Goal: Task Accomplishment & Management: Use online tool/utility

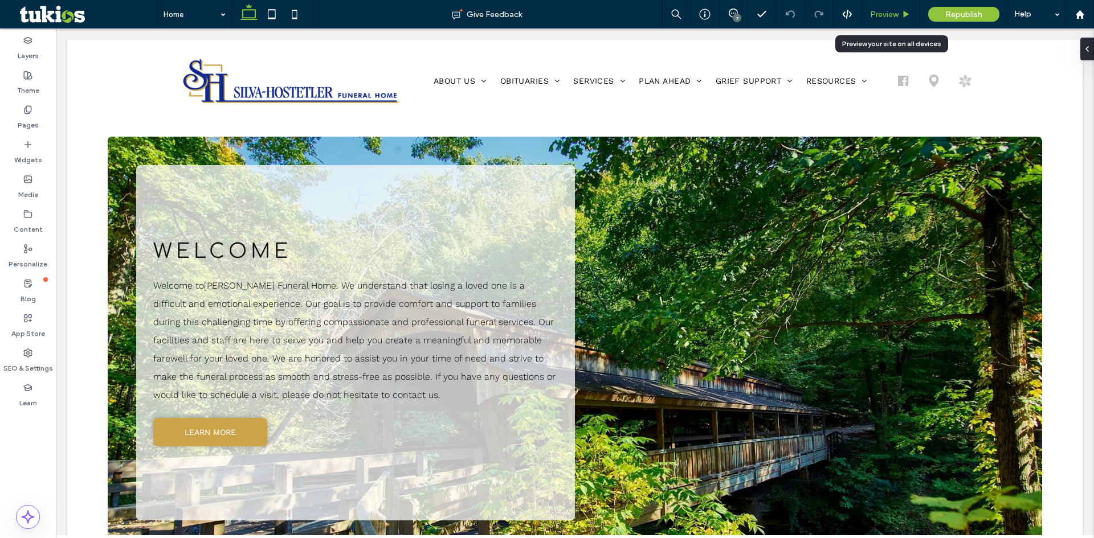
click at [895, 14] on span "Preview" at bounding box center [884, 15] width 28 height 10
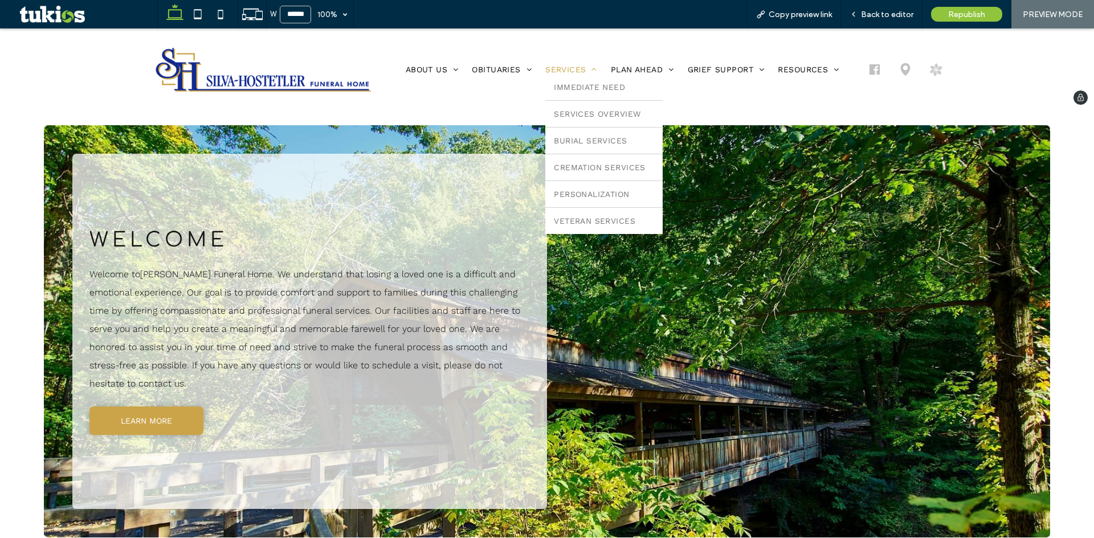
click at [570, 67] on span "Services" at bounding box center [571, 69] width 52 height 9
click at [586, 114] on span "Services Overview" at bounding box center [597, 113] width 87 height 9
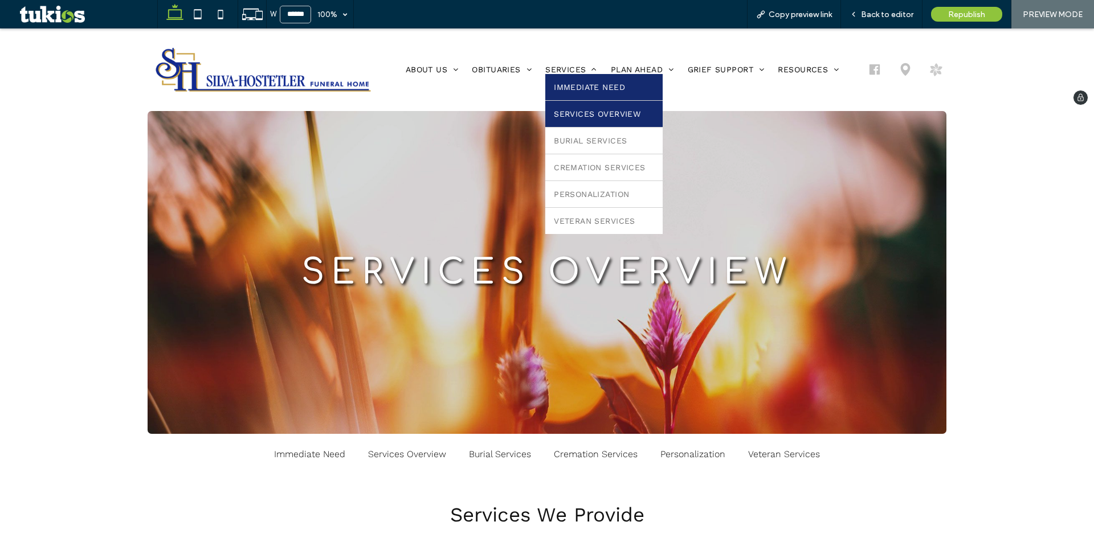
click at [552, 74] on link "Immediate Need" at bounding box center [603, 87] width 117 height 26
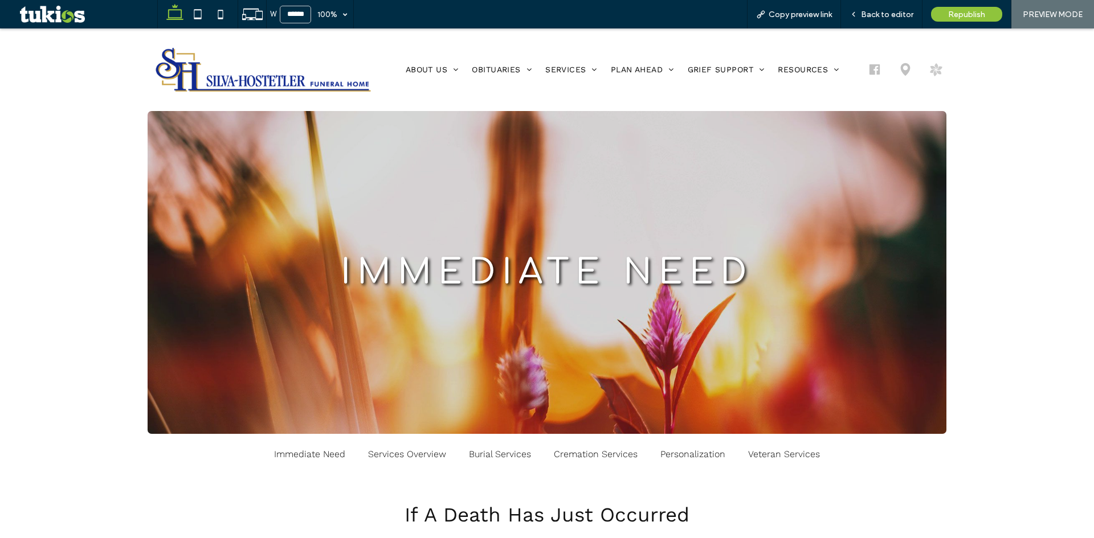
click at [563, 72] on li "Services Immediate Need Services Overview Burial Services Cremation Services Pe…" at bounding box center [571, 69] width 66 height 9
click at [219, 71] on img at bounding box center [263, 70] width 231 height 60
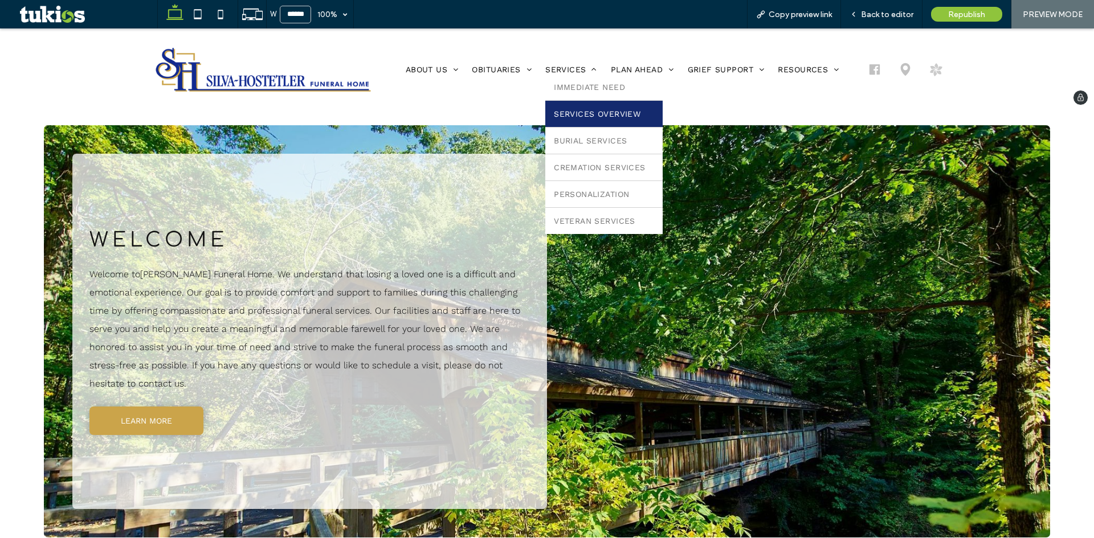
click at [575, 113] on span "Services Overview" at bounding box center [597, 113] width 87 height 9
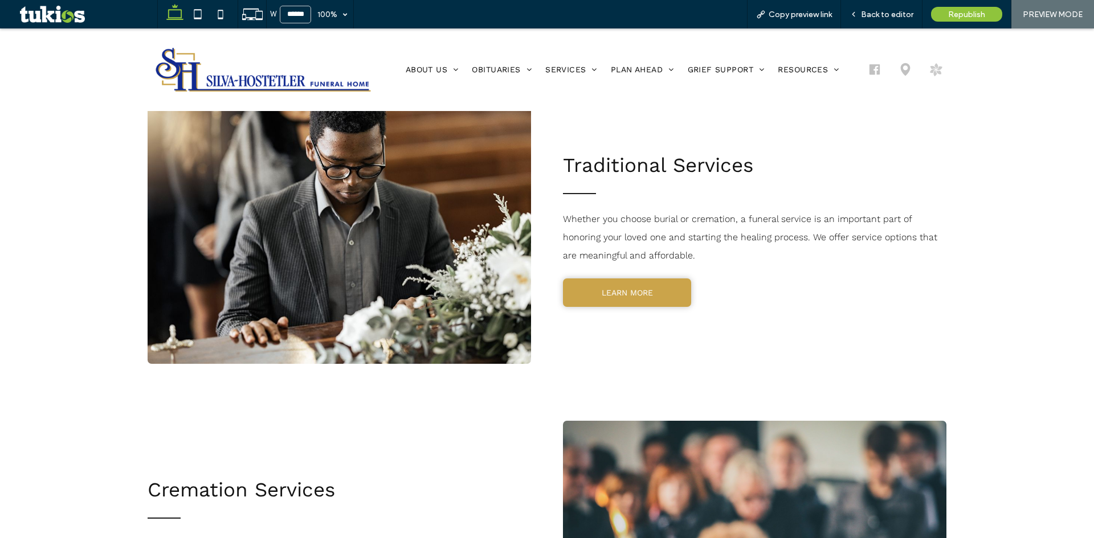
scroll to position [456, 0]
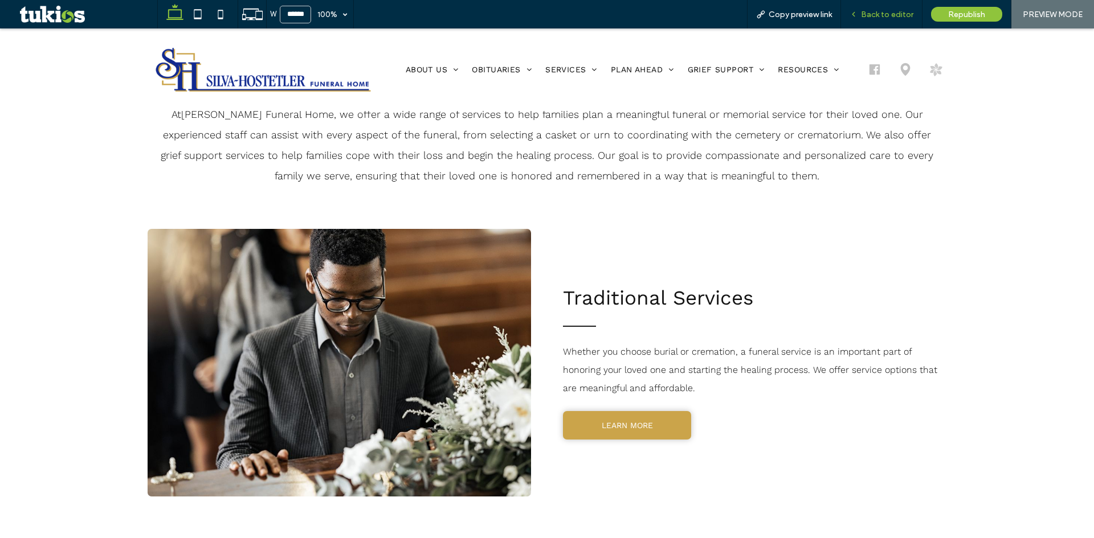
click at [877, 15] on span "Back to editor" at bounding box center [887, 15] width 52 height 10
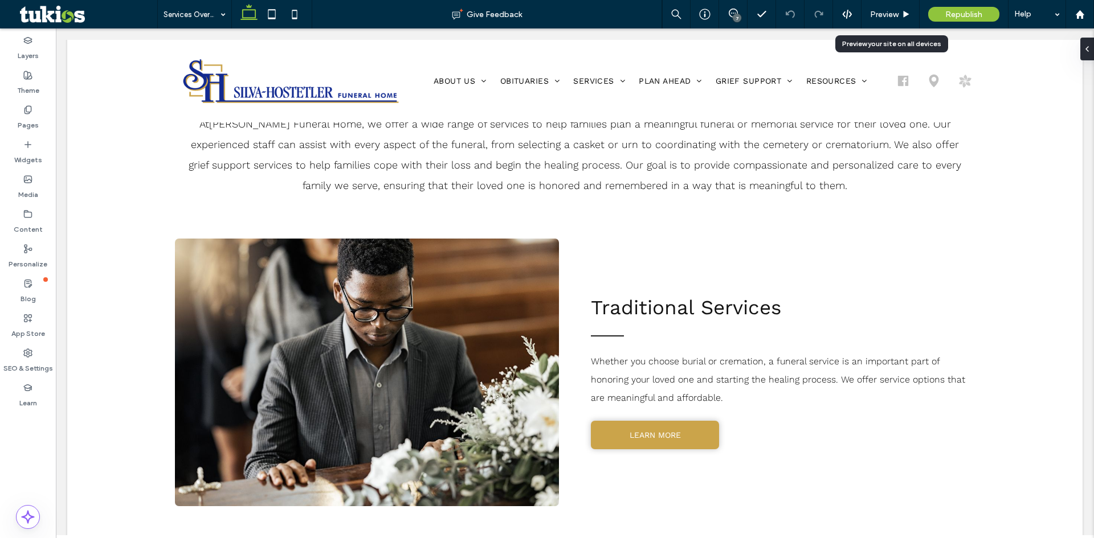
scroll to position [465, 0]
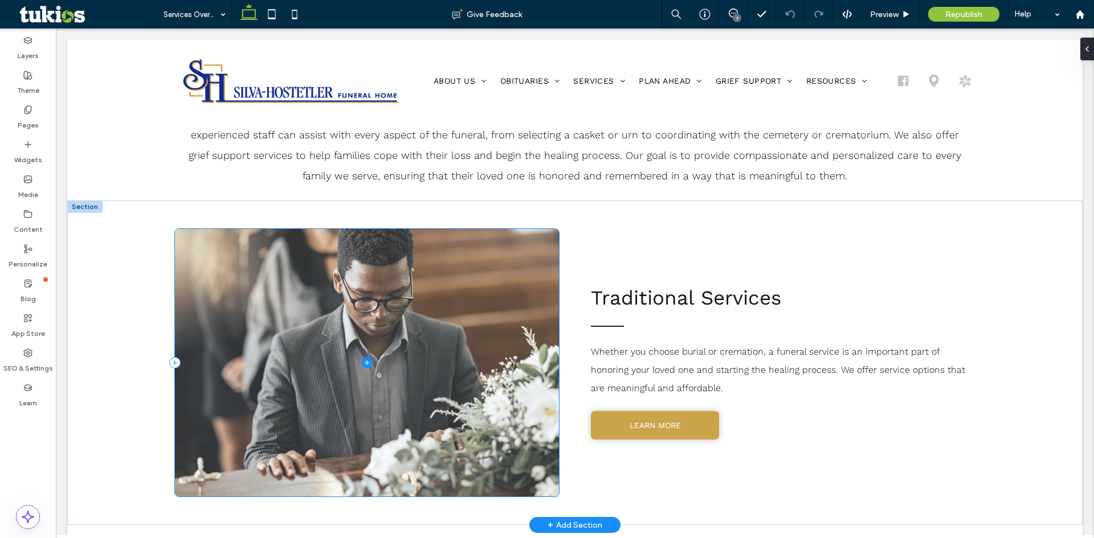
click at [422, 355] on span at bounding box center [367, 363] width 384 height 268
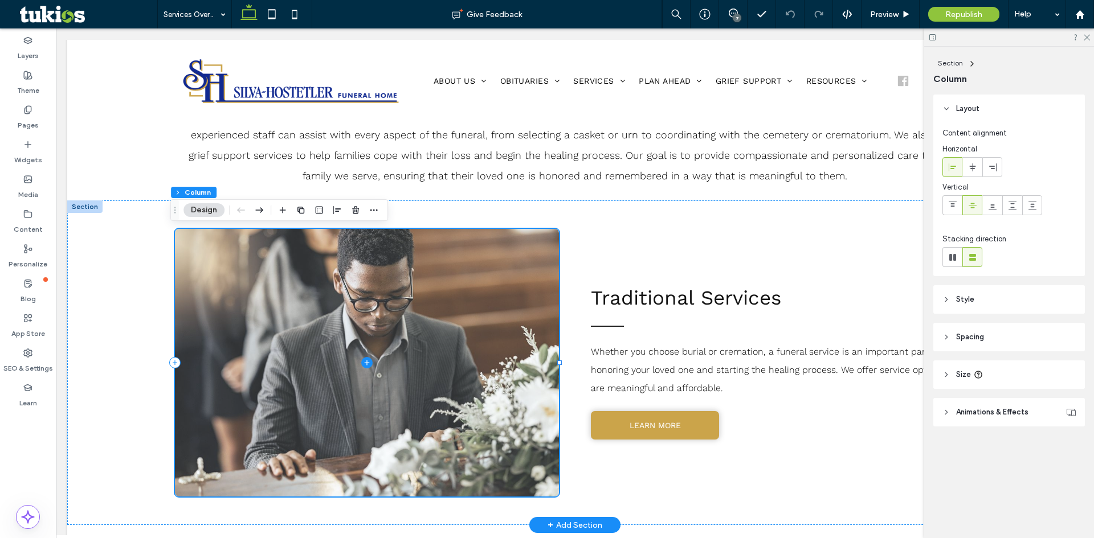
click at [431, 366] on span at bounding box center [367, 363] width 384 height 268
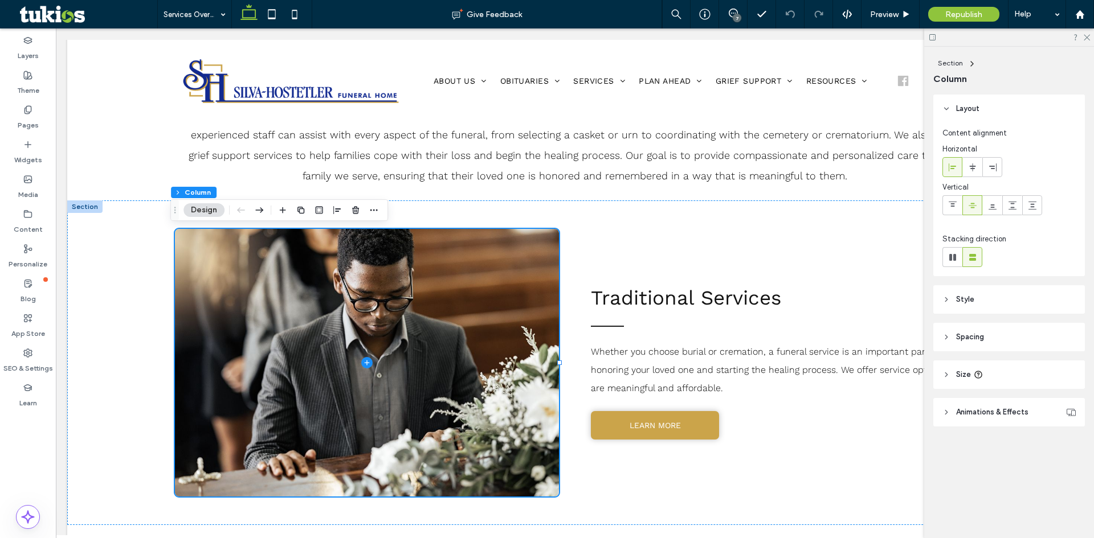
click at [214, 215] on button "Design" at bounding box center [203, 210] width 41 height 14
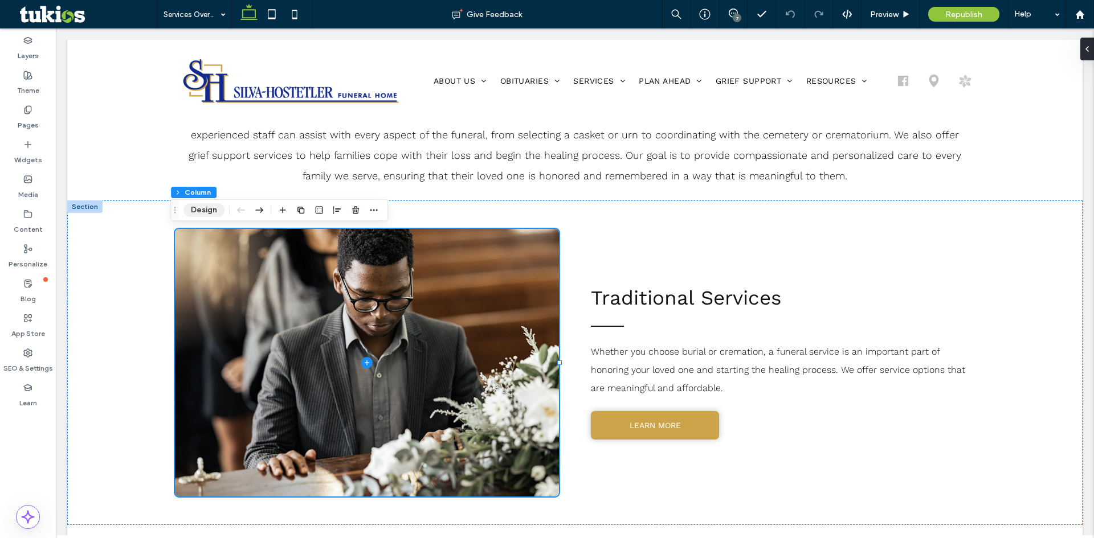
click at [206, 216] on button "Design" at bounding box center [203, 210] width 41 height 14
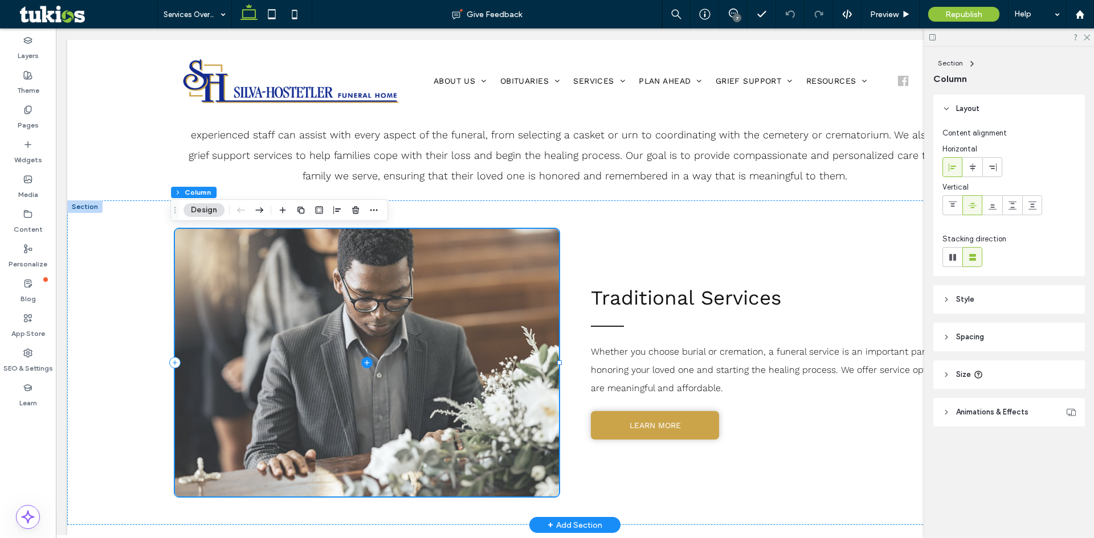
click at [463, 342] on span at bounding box center [367, 363] width 384 height 268
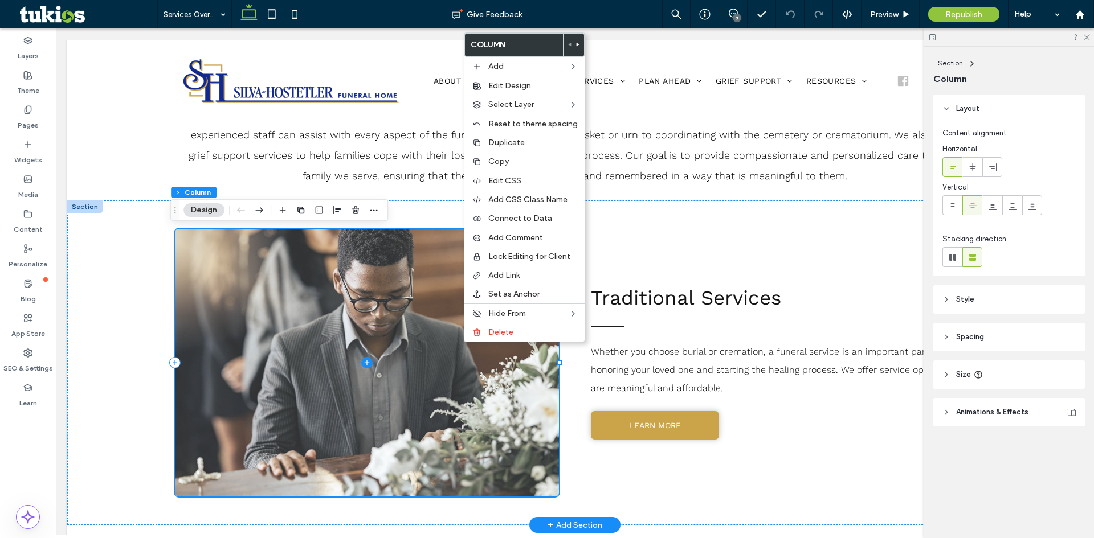
click at [386, 367] on span at bounding box center [367, 363] width 384 height 268
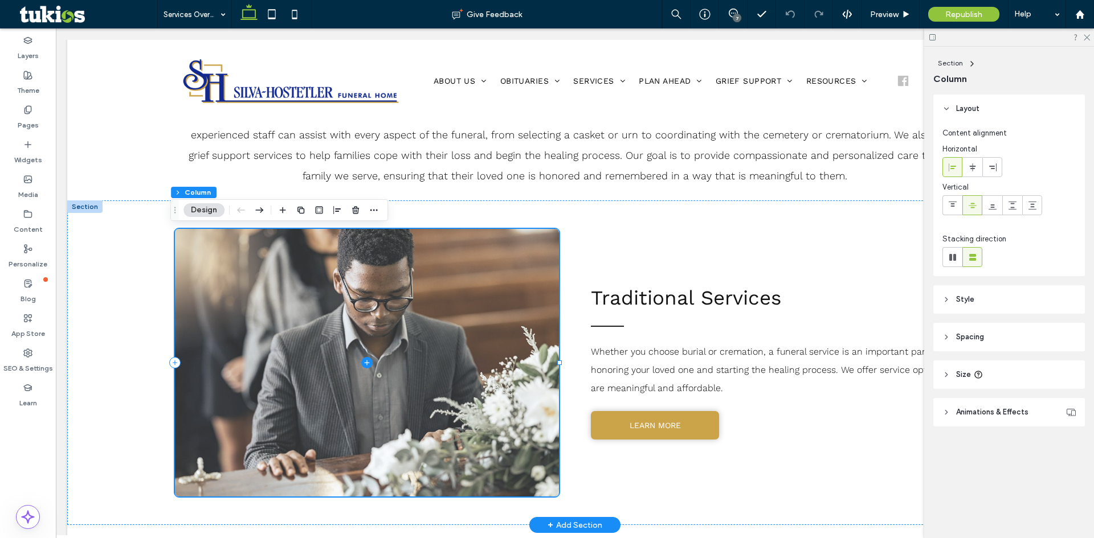
click at [364, 362] on icon at bounding box center [366, 362] width 11 height 11
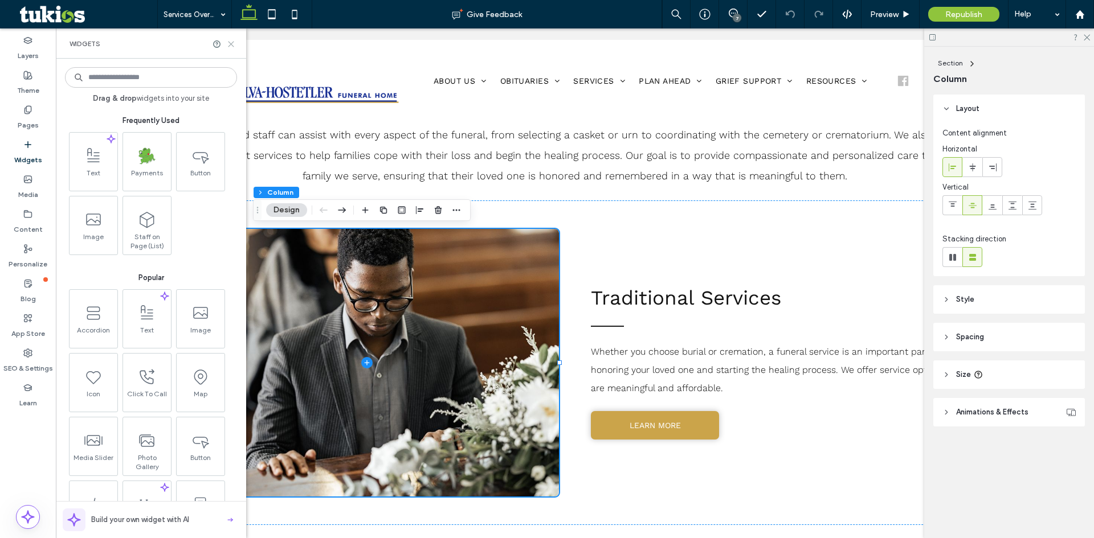
click at [231, 40] on icon at bounding box center [231, 44] width 9 height 9
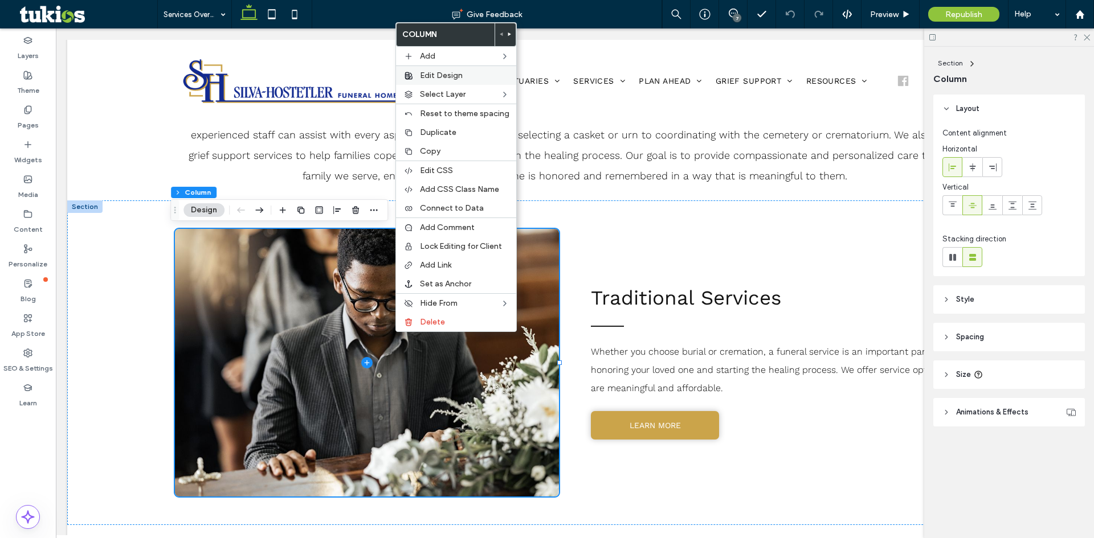
click at [451, 78] on span "Edit Design" at bounding box center [441, 76] width 43 height 10
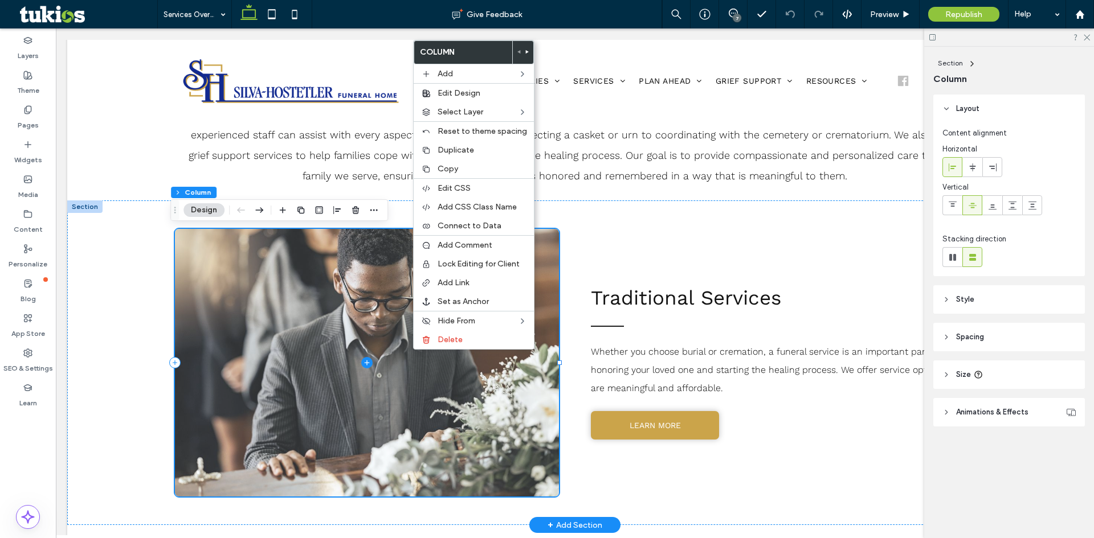
click at [375, 312] on span at bounding box center [367, 363] width 384 height 268
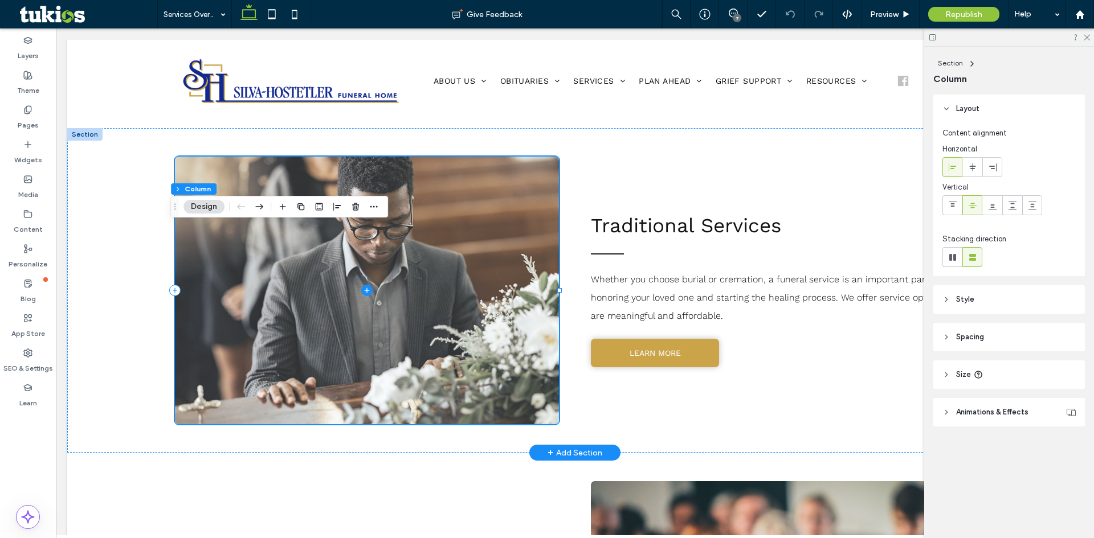
scroll to position [636, 0]
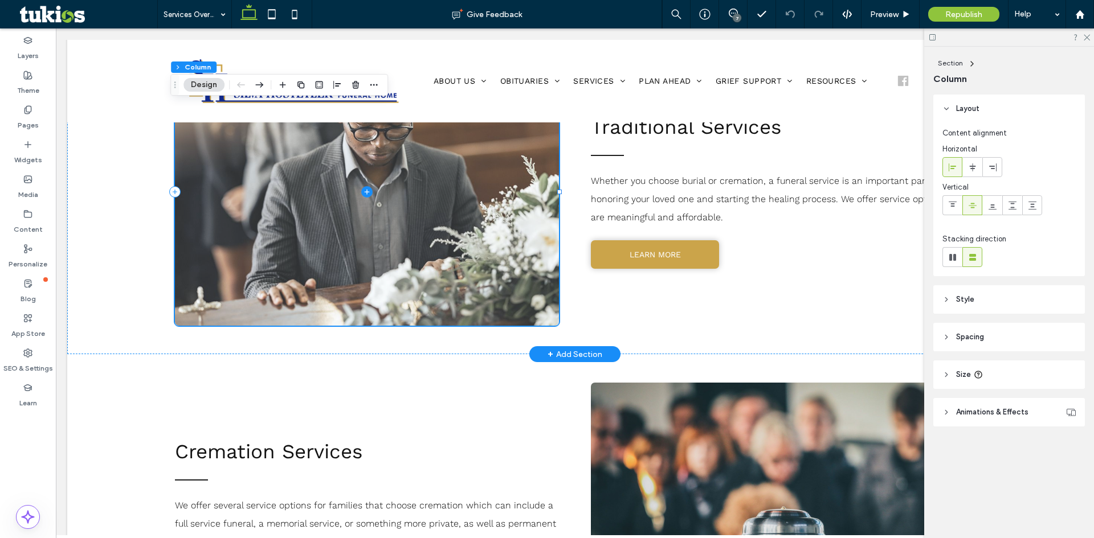
click at [402, 276] on span at bounding box center [367, 192] width 384 height 268
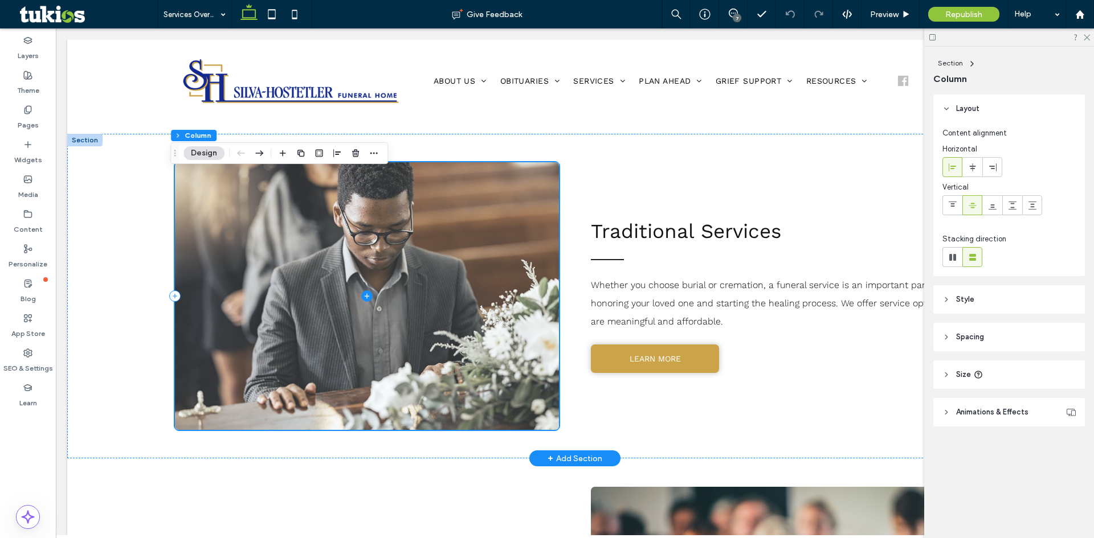
scroll to position [522, 0]
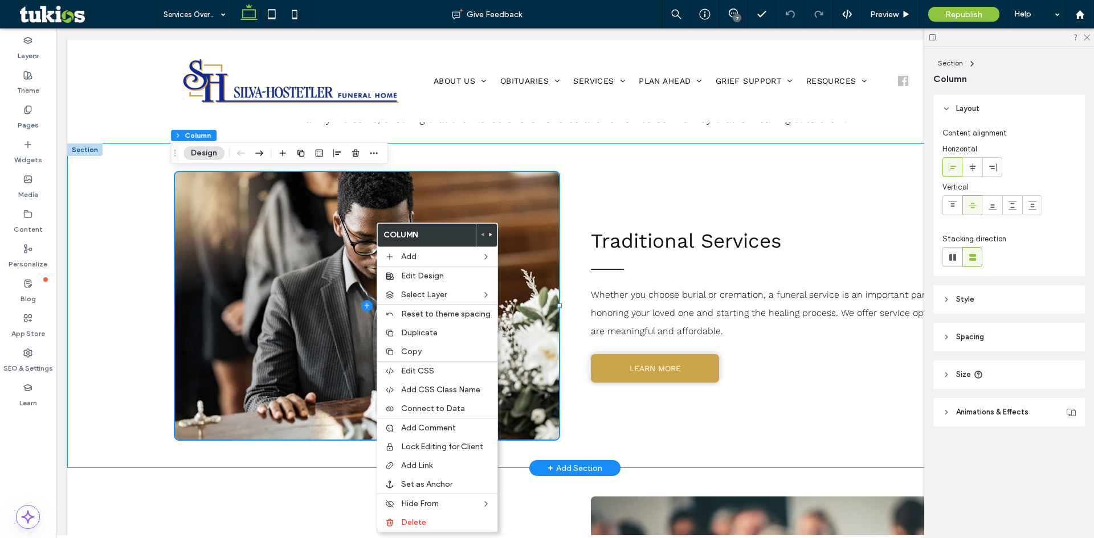
click at [542, 158] on div "Traditional Services Whether you choose burial or cremation, a funeral service …" at bounding box center [575, 306] width 820 height 325
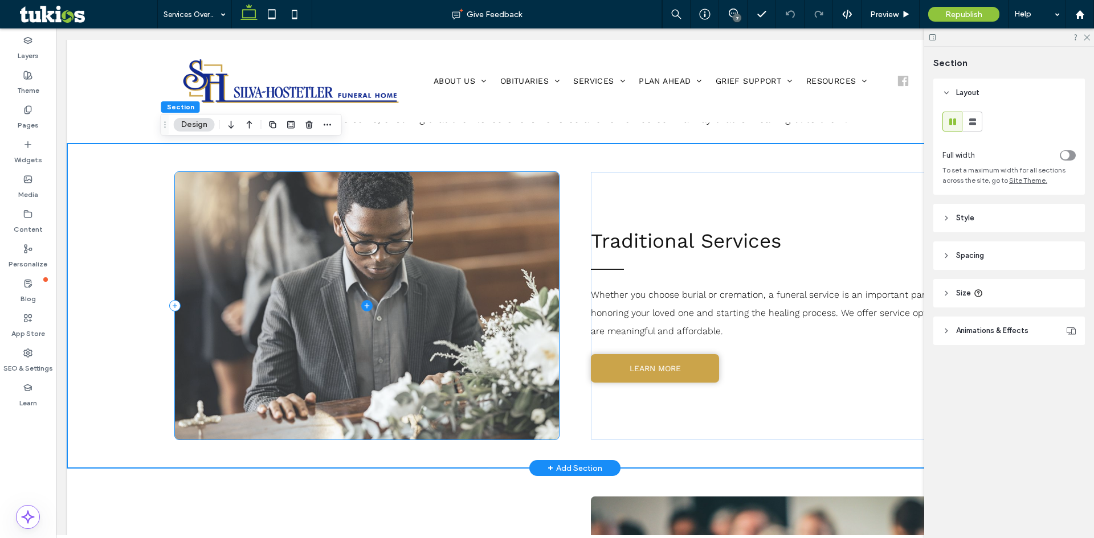
click at [469, 285] on span at bounding box center [367, 306] width 384 height 268
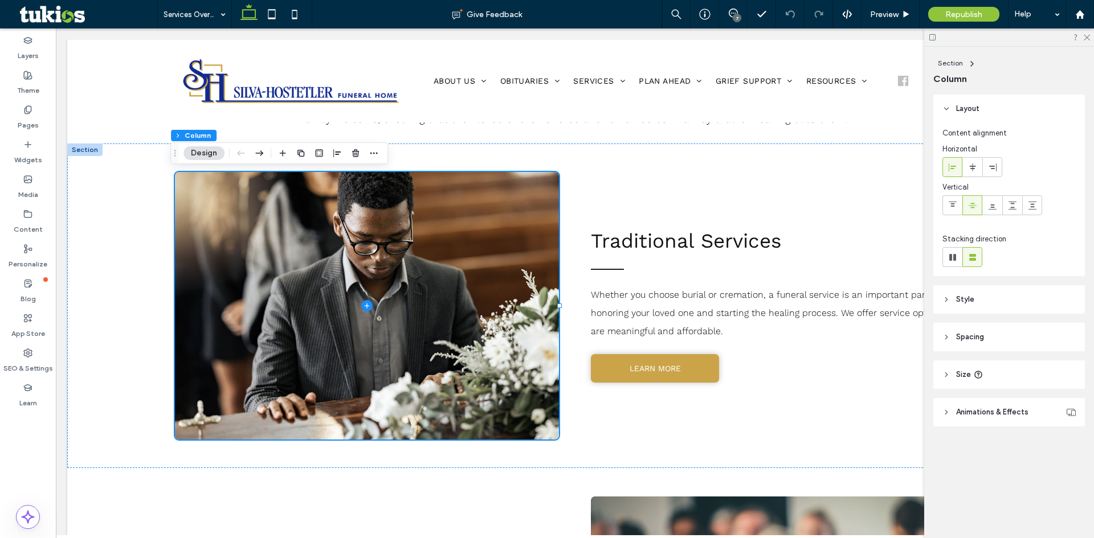
click at [197, 149] on button "Design" at bounding box center [203, 153] width 41 height 14
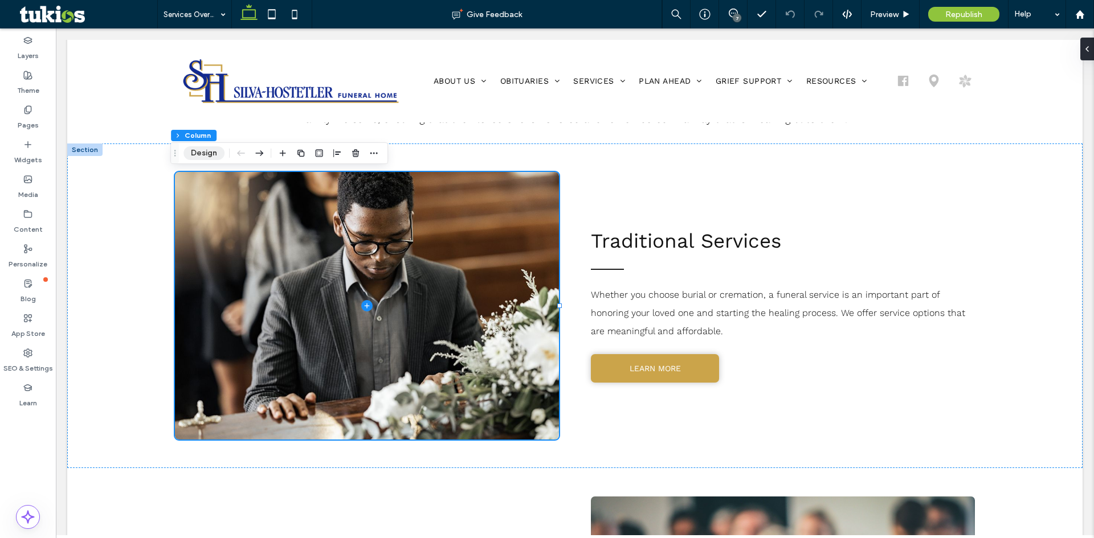
click at [202, 150] on button "Design" at bounding box center [203, 153] width 41 height 14
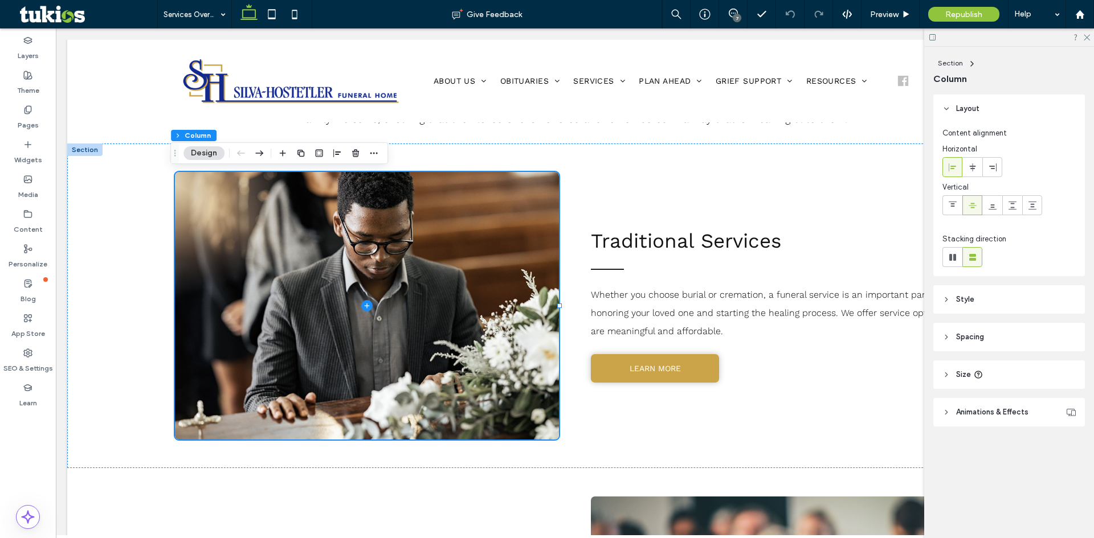
click at [970, 302] on span "Style" at bounding box center [965, 299] width 18 height 11
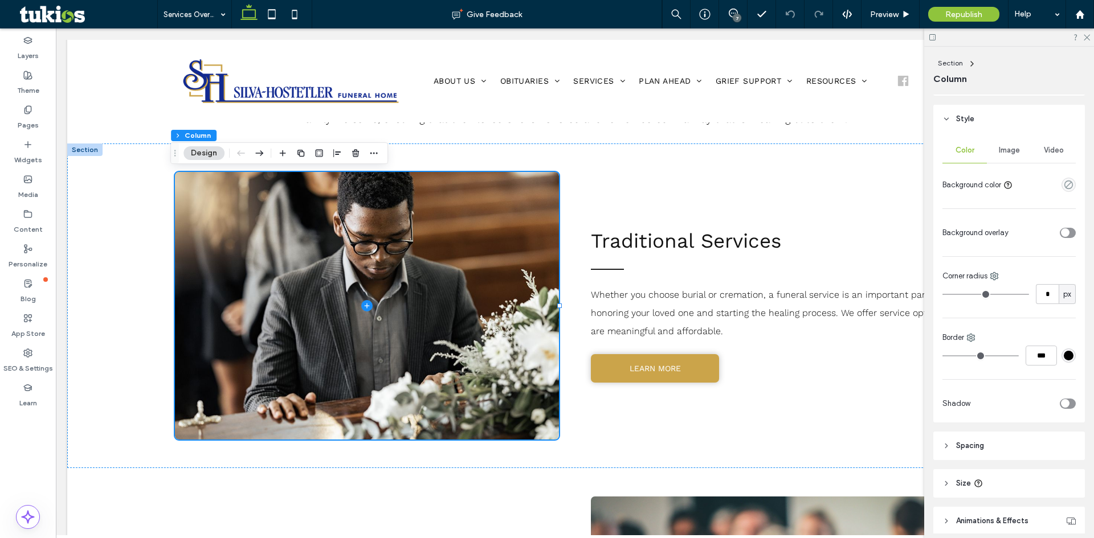
scroll to position [228, 0]
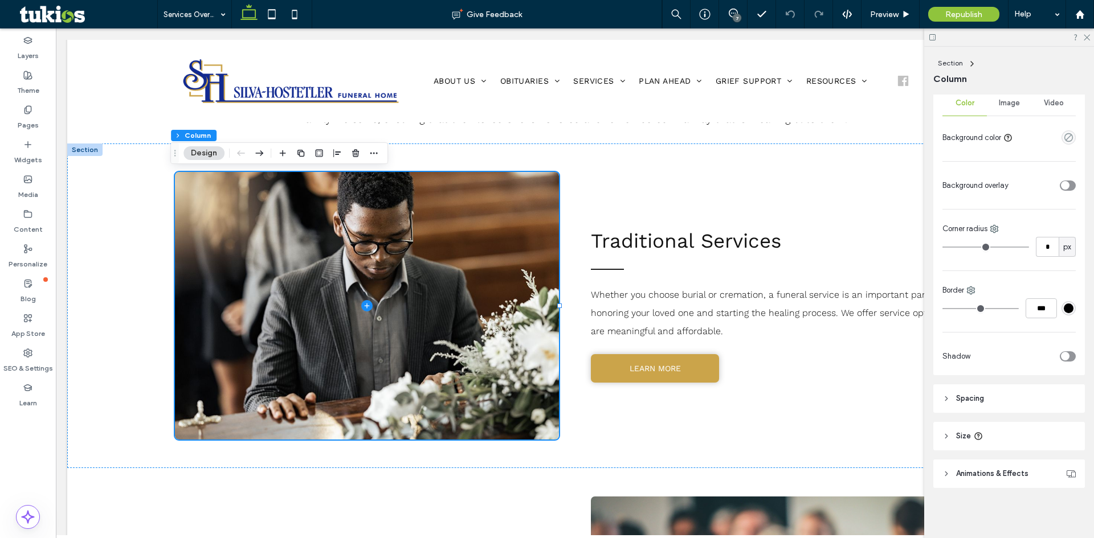
click at [996, 396] on header "Spacing" at bounding box center [1009, 398] width 152 height 28
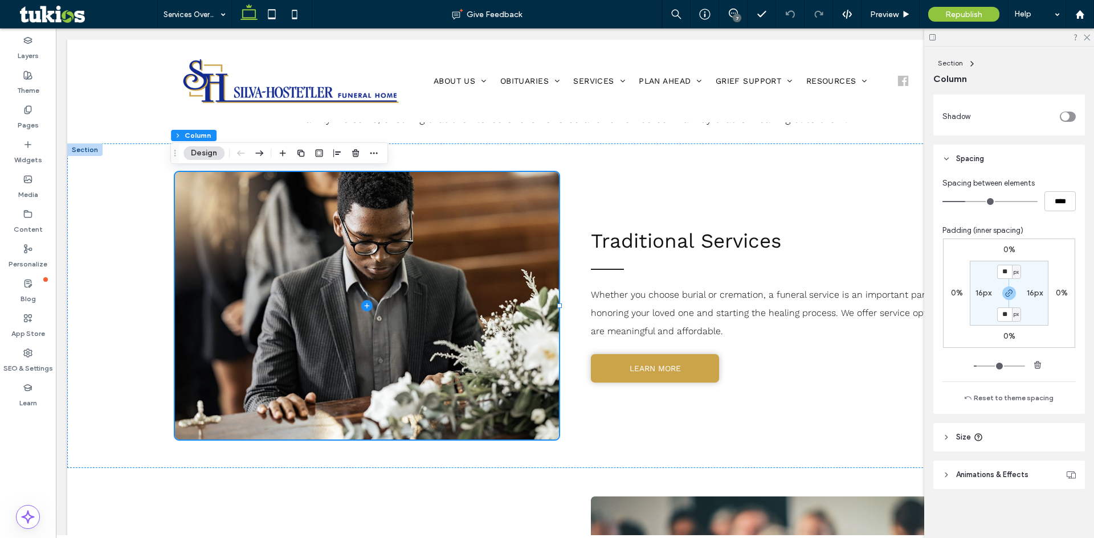
scroll to position [469, 0]
click at [992, 478] on span "Animations & Effects" at bounding box center [992, 473] width 72 height 11
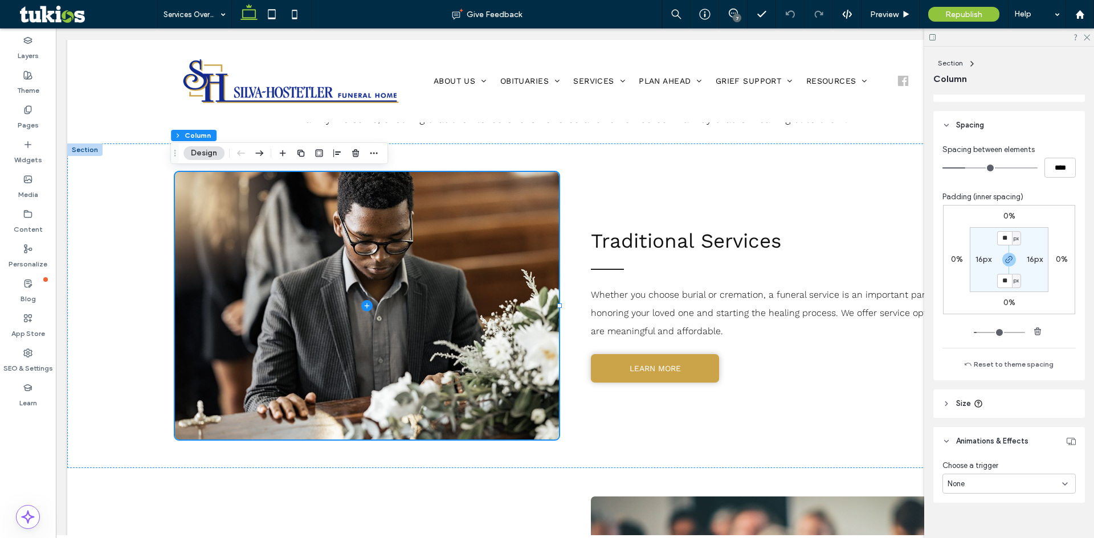
scroll to position [516, 0]
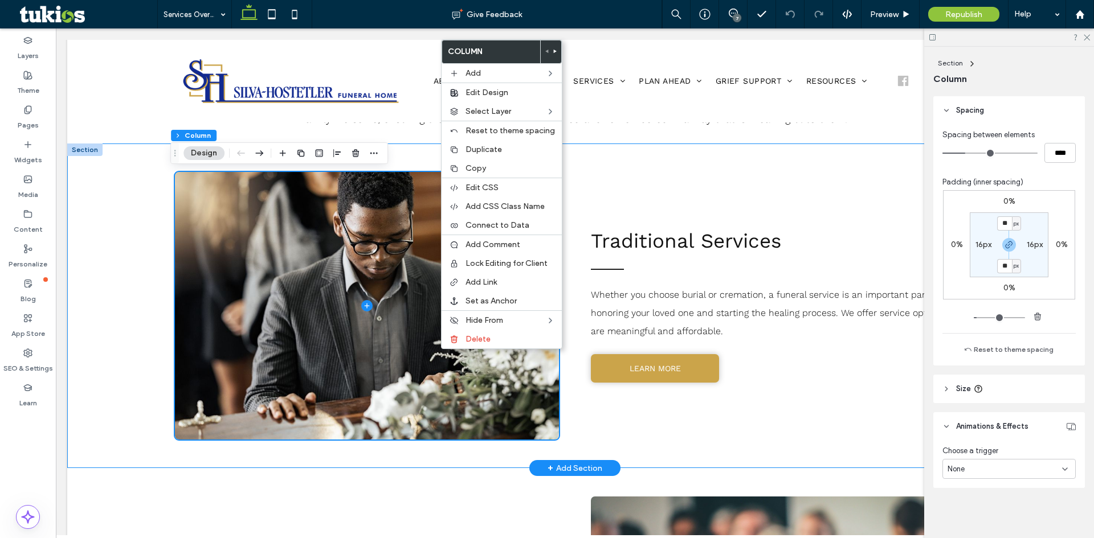
click at [104, 313] on div "Traditional Services Whether you choose burial or cremation, a funeral service …" at bounding box center [574, 306] width 1015 height 325
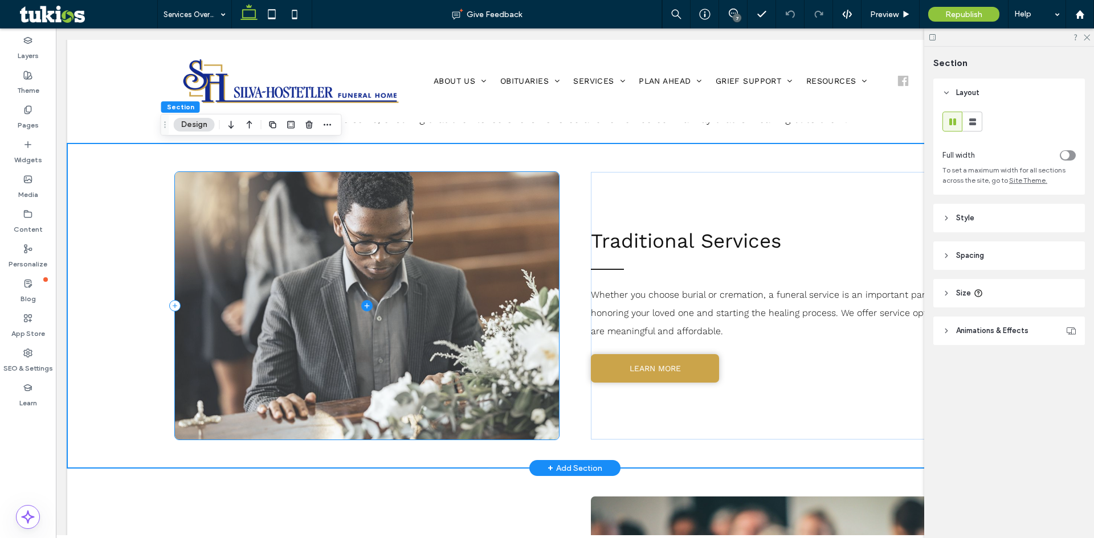
click at [363, 308] on icon at bounding box center [366, 305] width 11 height 11
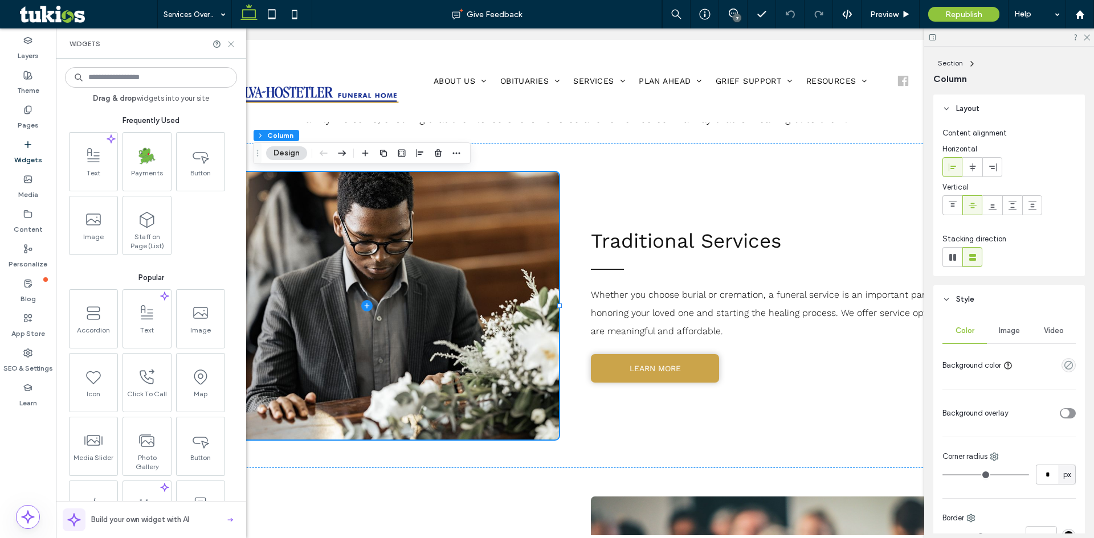
click at [235, 44] on icon at bounding box center [231, 44] width 9 height 9
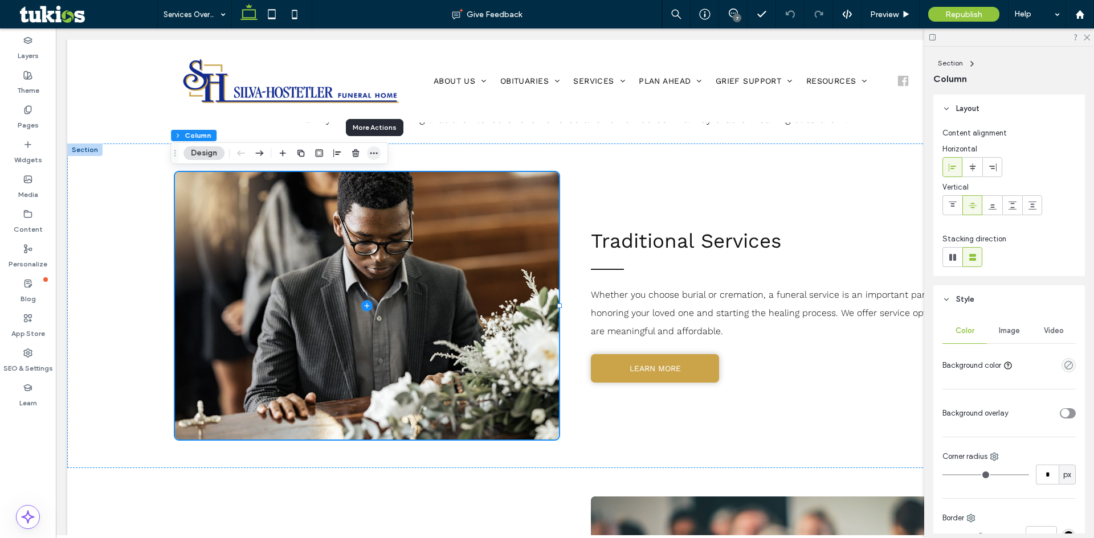
click at [372, 152] on icon "button" at bounding box center [373, 153] width 9 height 9
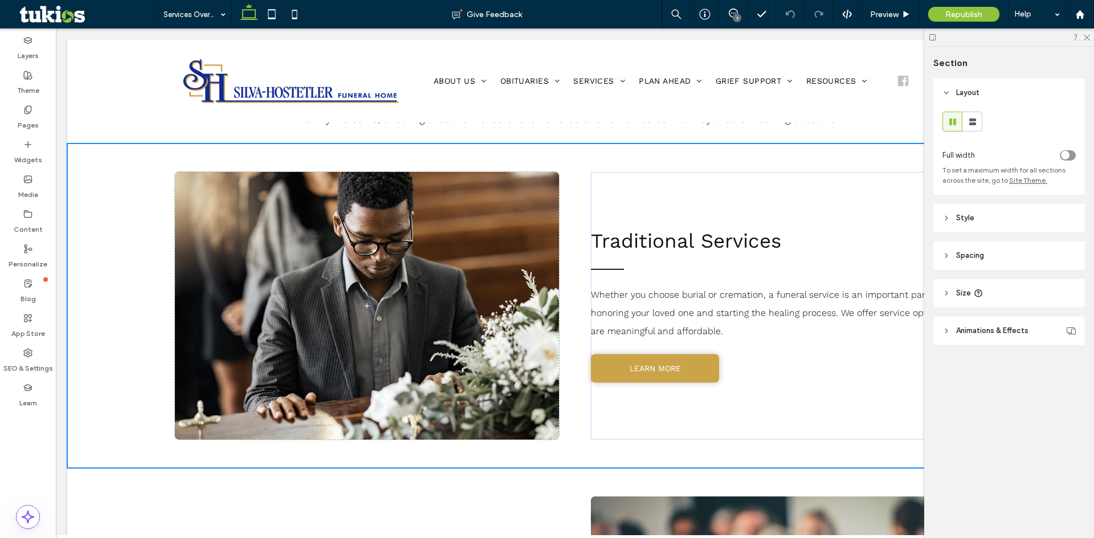
click at [428, 467] on div at bounding box center [570, 468] width 1007 height 6
type input "***"
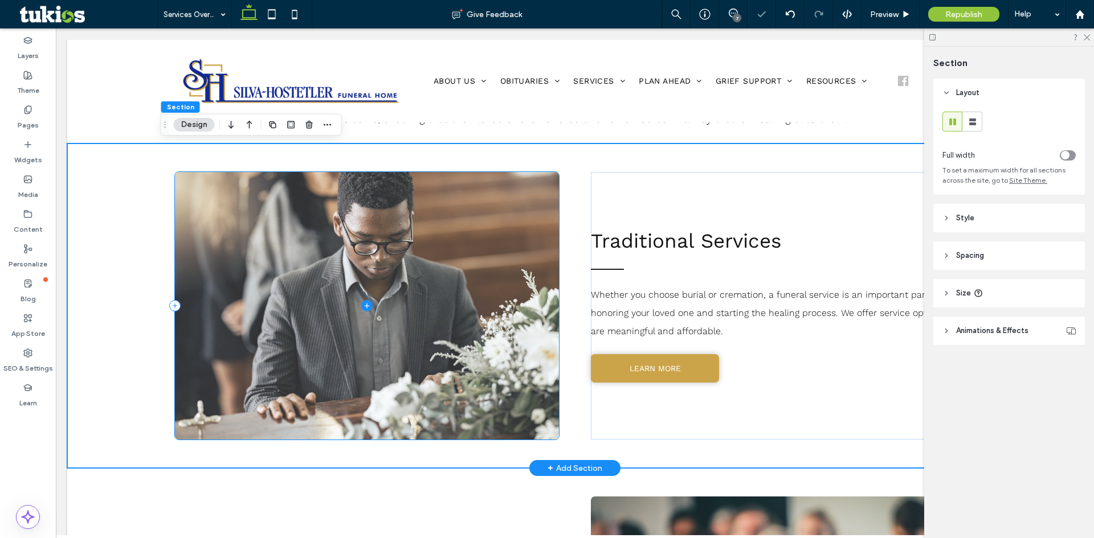
click at [417, 348] on span at bounding box center [367, 306] width 384 height 268
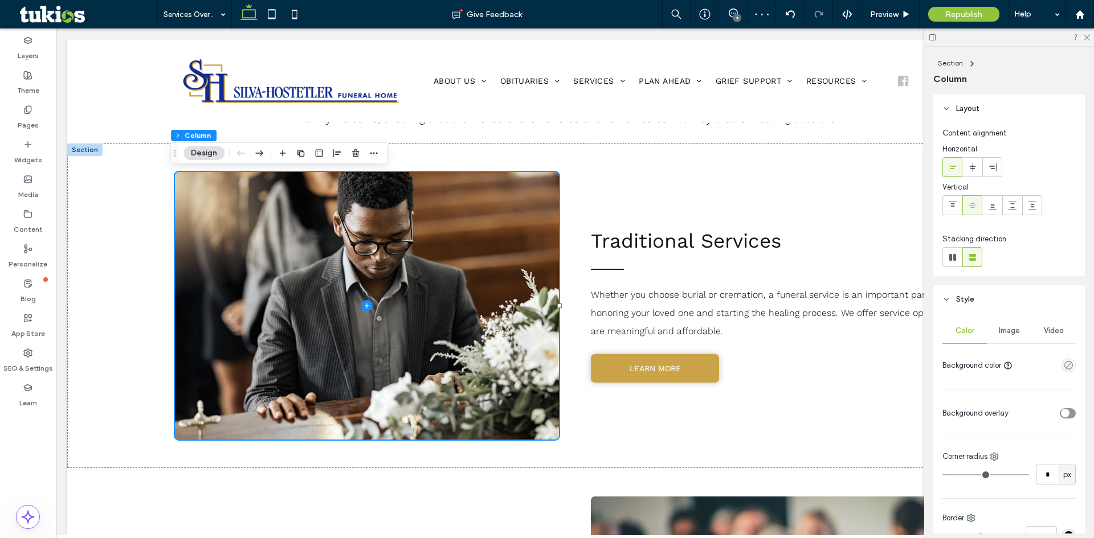
click at [1004, 336] on div "Image" at bounding box center [1009, 330] width 44 height 25
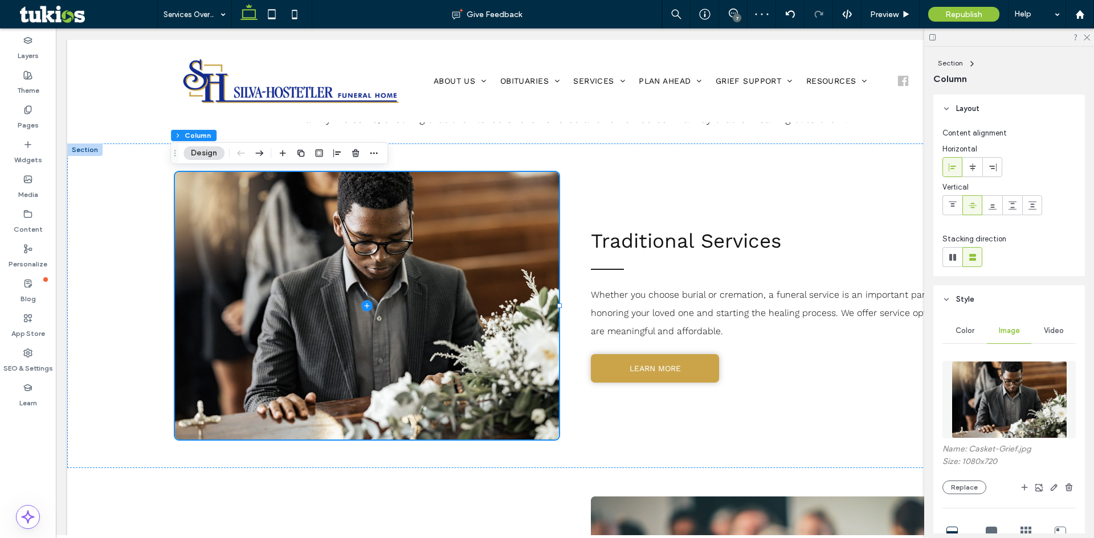
scroll to position [114, 0]
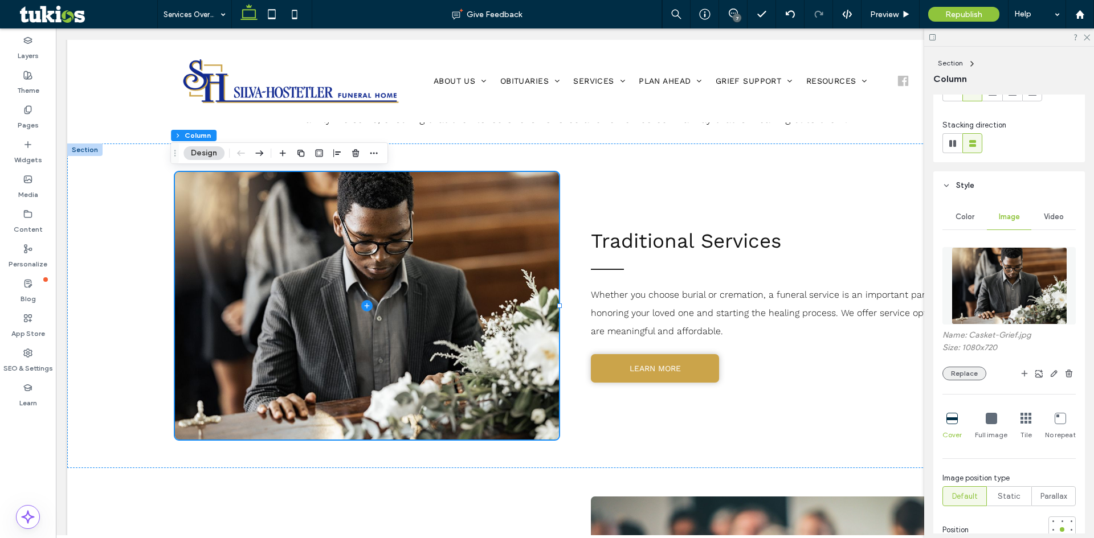
click at [967, 379] on button "Replace" at bounding box center [964, 374] width 44 height 14
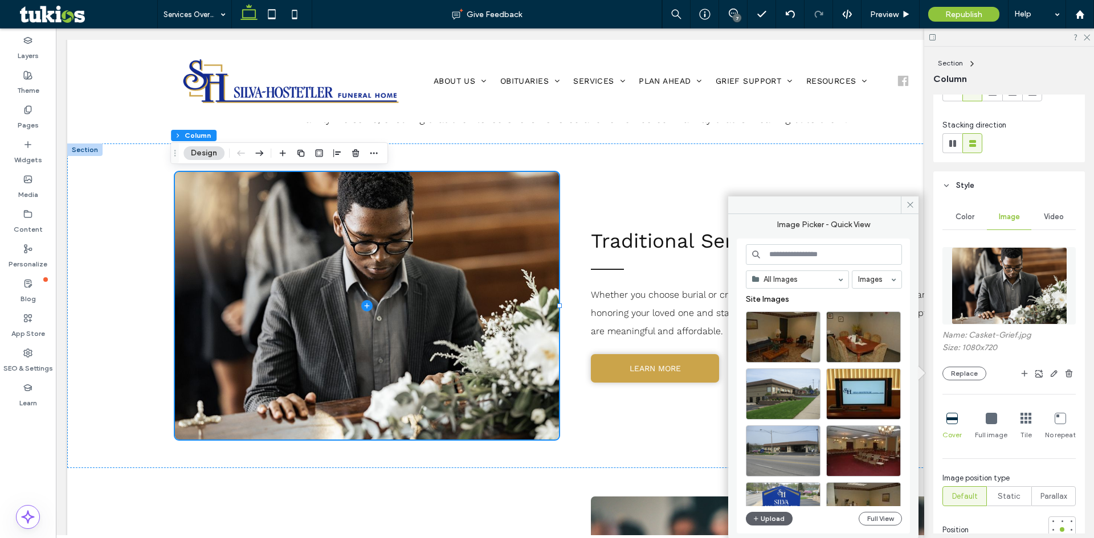
click at [808, 253] on input at bounding box center [824, 254] width 156 height 21
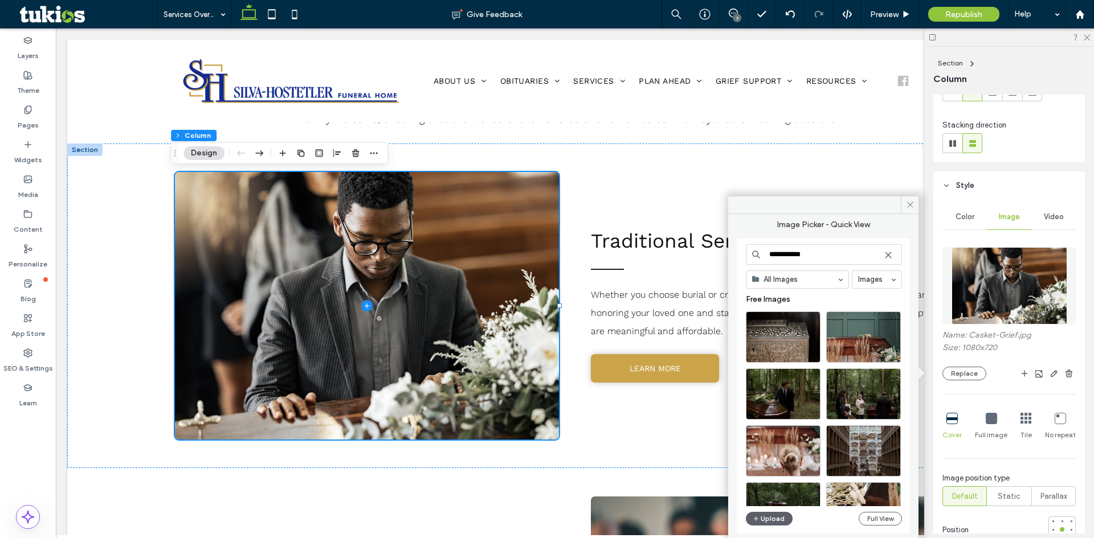
type input "**********"
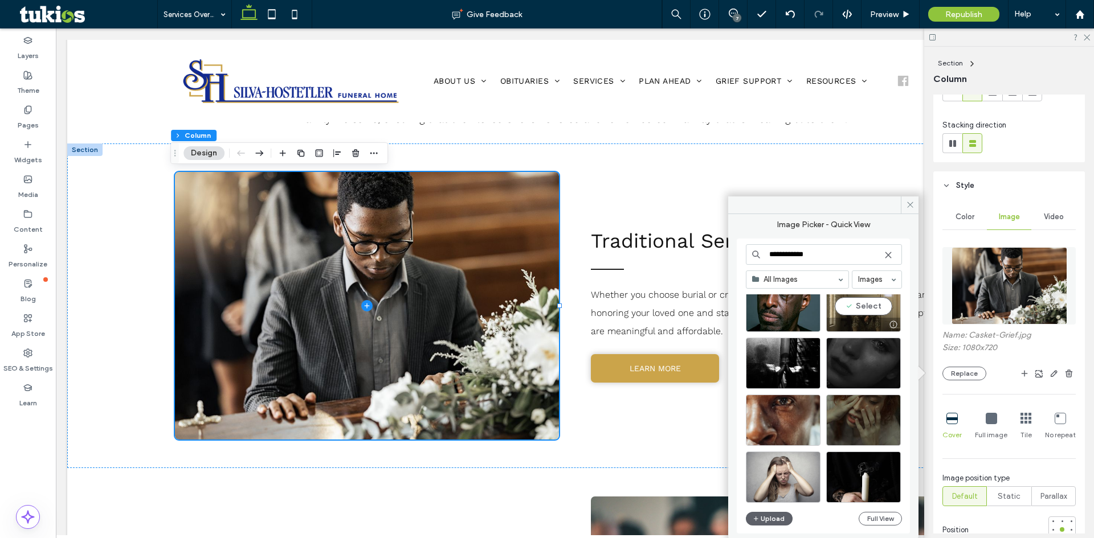
scroll to position [1799, 0]
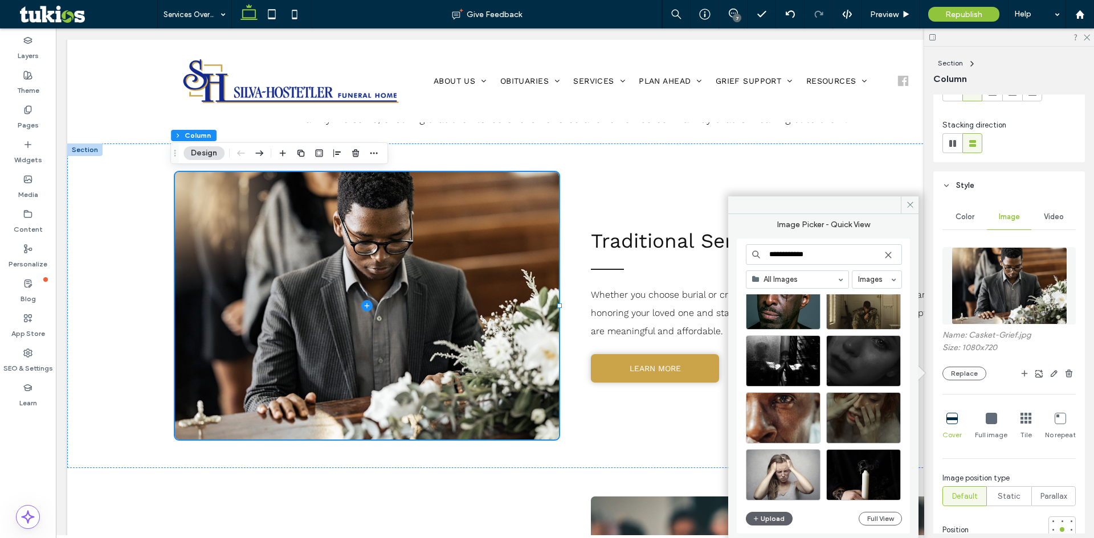
drag, startPoint x: 815, startPoint y: 252, endPoint x: 760, endPoint y: 263, distance: 56.4
click at [760, 263] on input "**********" at bounding box center [824, 254] width 156 height 21
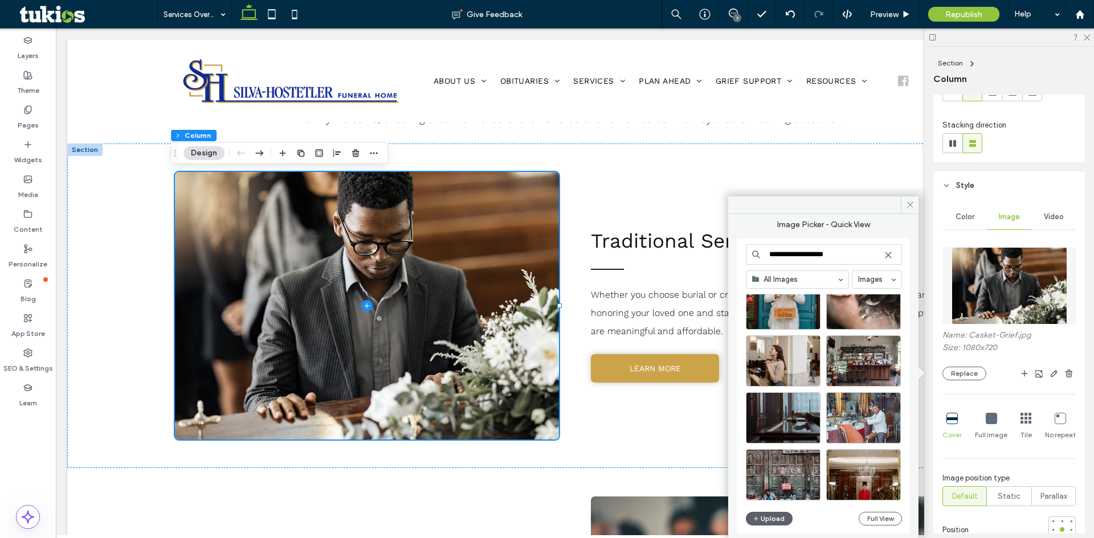
scroll to position [33, 0]
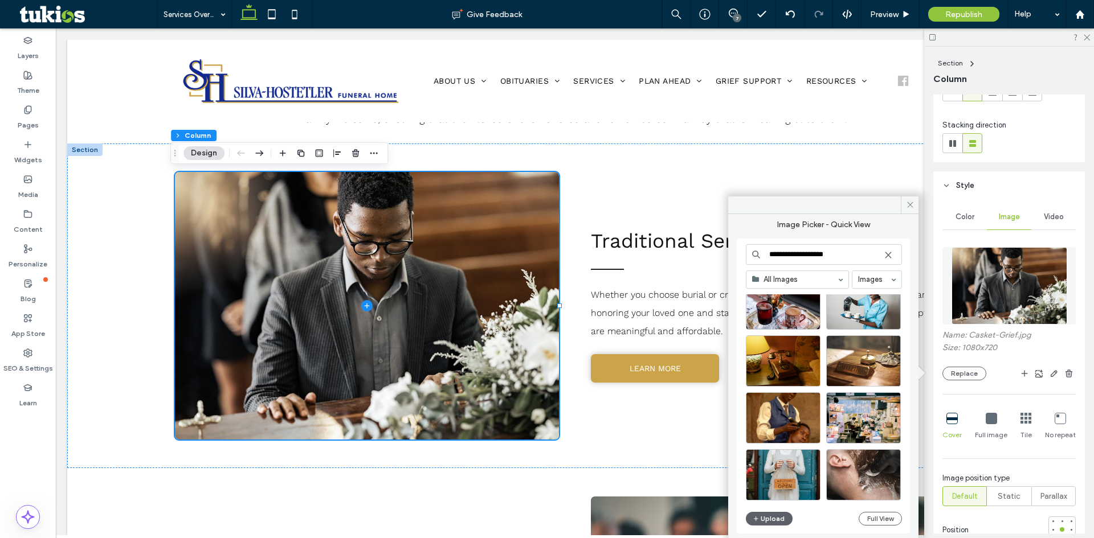
type input "**********"
click at [886, 256] on use at bounding box center [887, 254] width 5 height 5
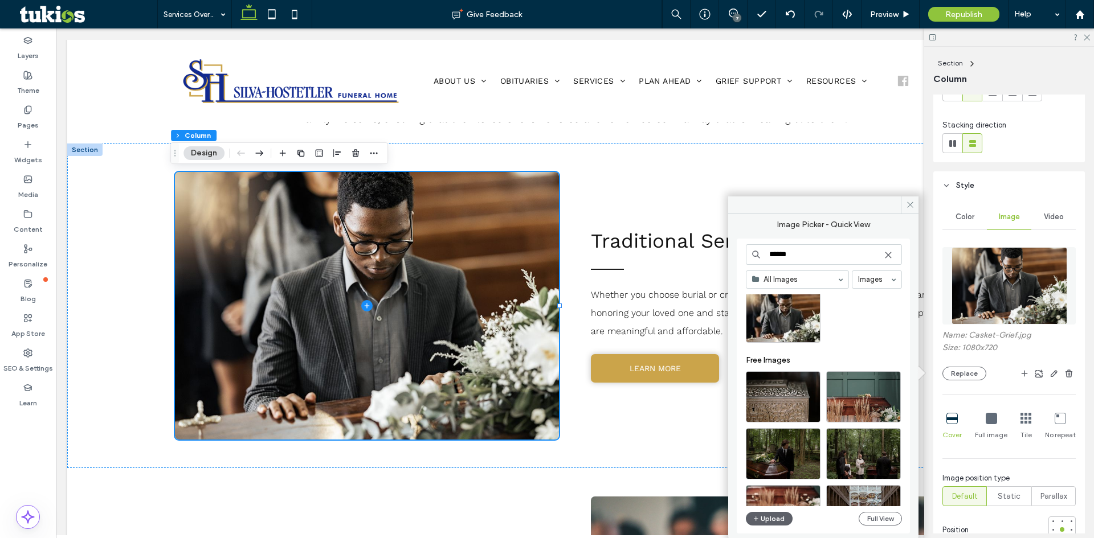
scroll to position [0, 0]
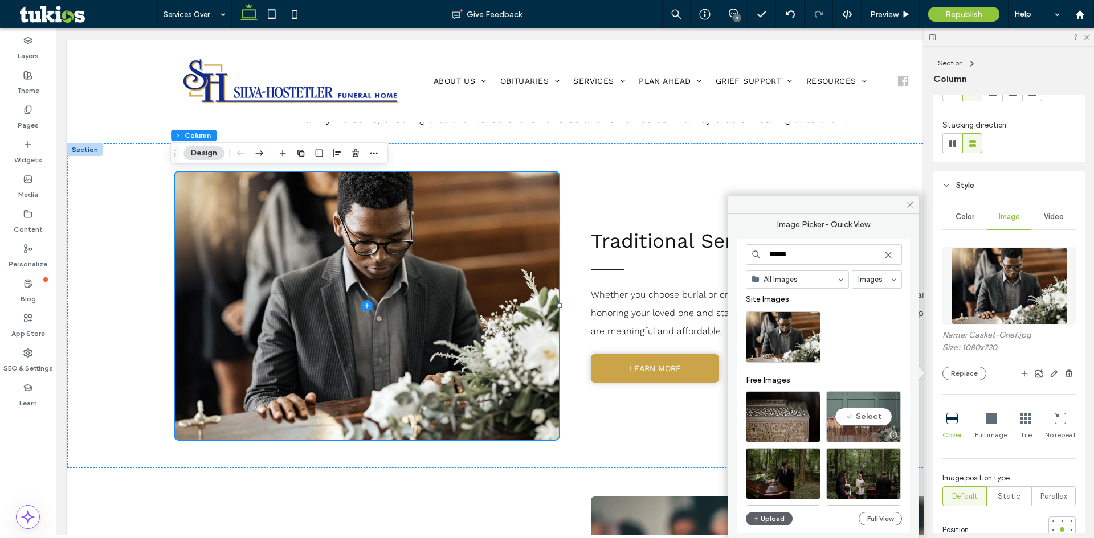
type input "******"
click at [866, 416] on div "Select" at bounding box center [863, 416] width 75 height 51
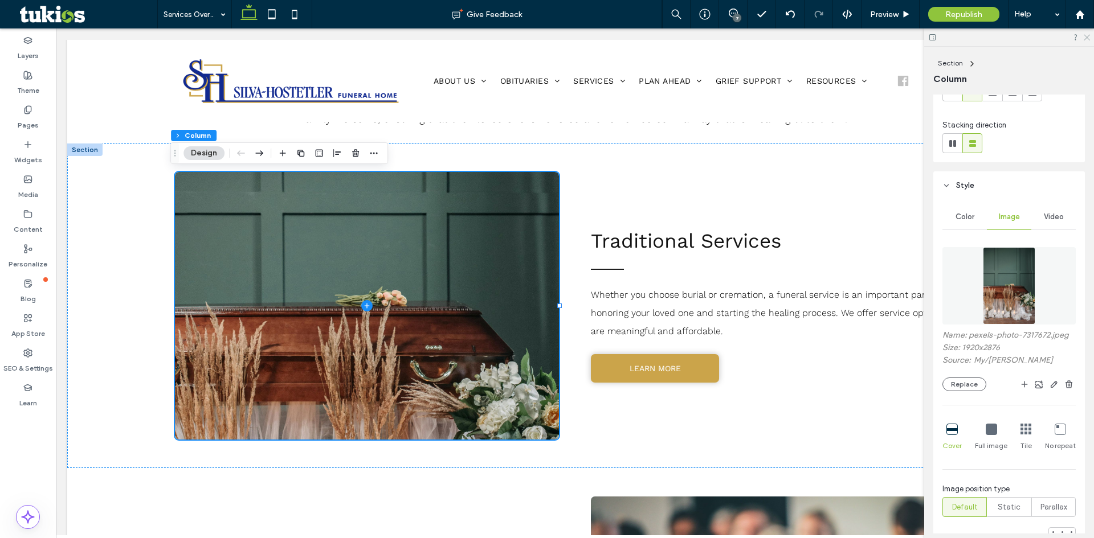
click at [1086, 35] on icon at bounding box center [1085, 36] width 7 height 7
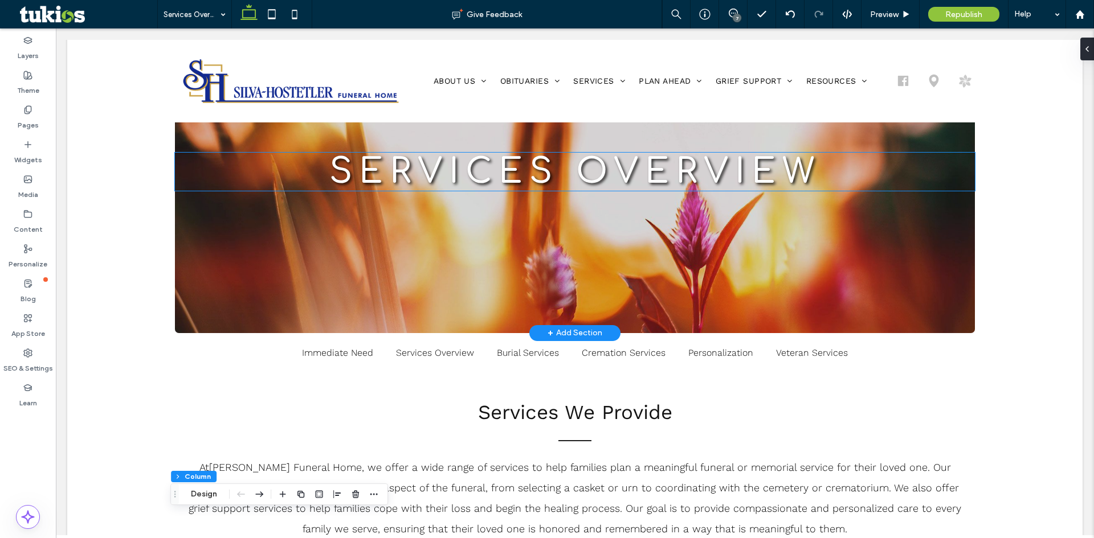
scroll to position [57, 0]
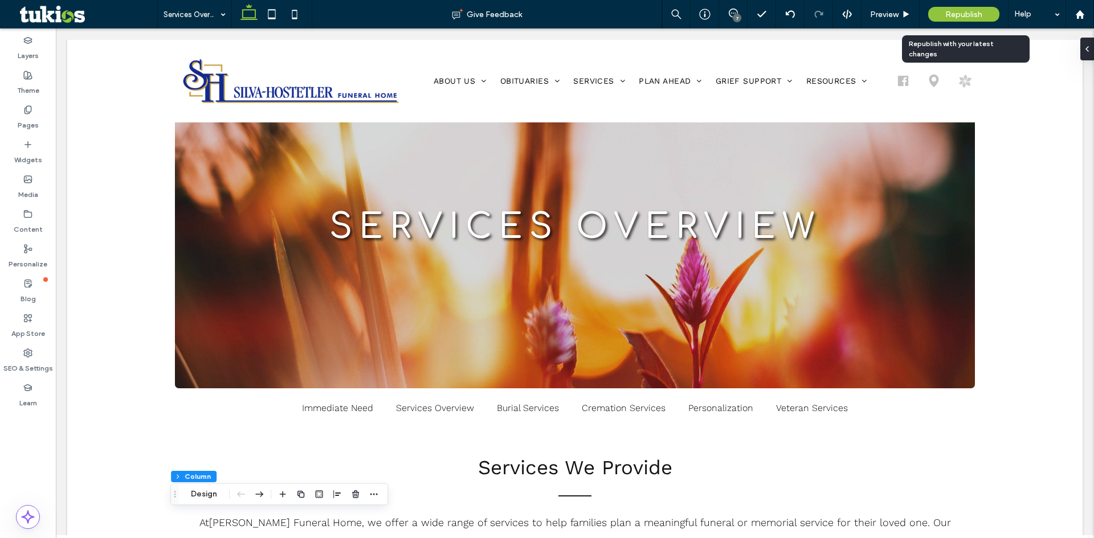
click at [970, 14] on span "Republish" at bounding box center [963, 15] width 37 height 10
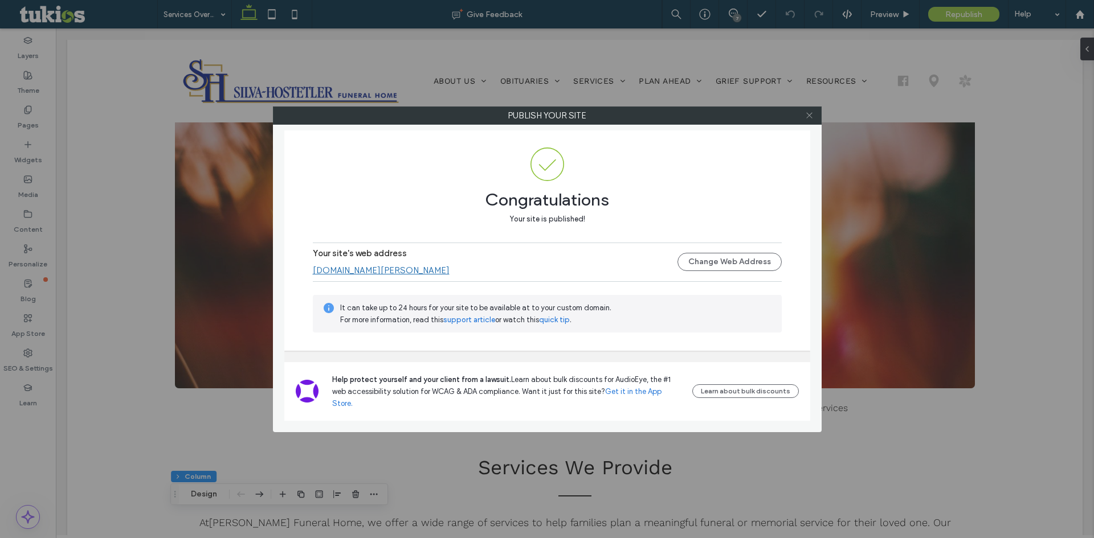
click at [810, 111] on icon at bounding box center [809, 115] width 9 height 9
